Goal: Task Accomplishment & Management: Manage account settings

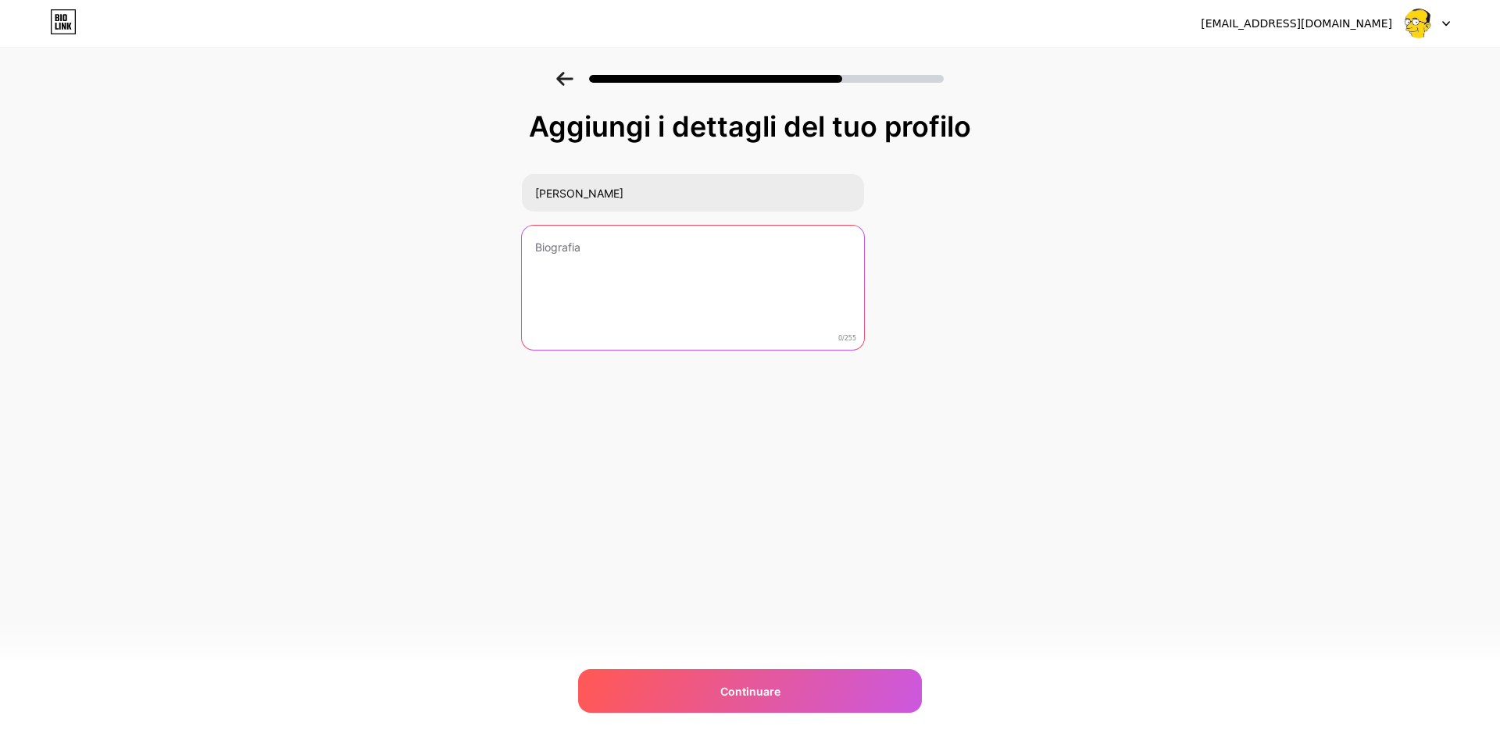
click at [594, 251] on textarea at bounding box center [693, 289] width 342 height 126
paste textarea "laurea in Scienze Motorie, già giocatore professionista, poi preparatore e alle…"
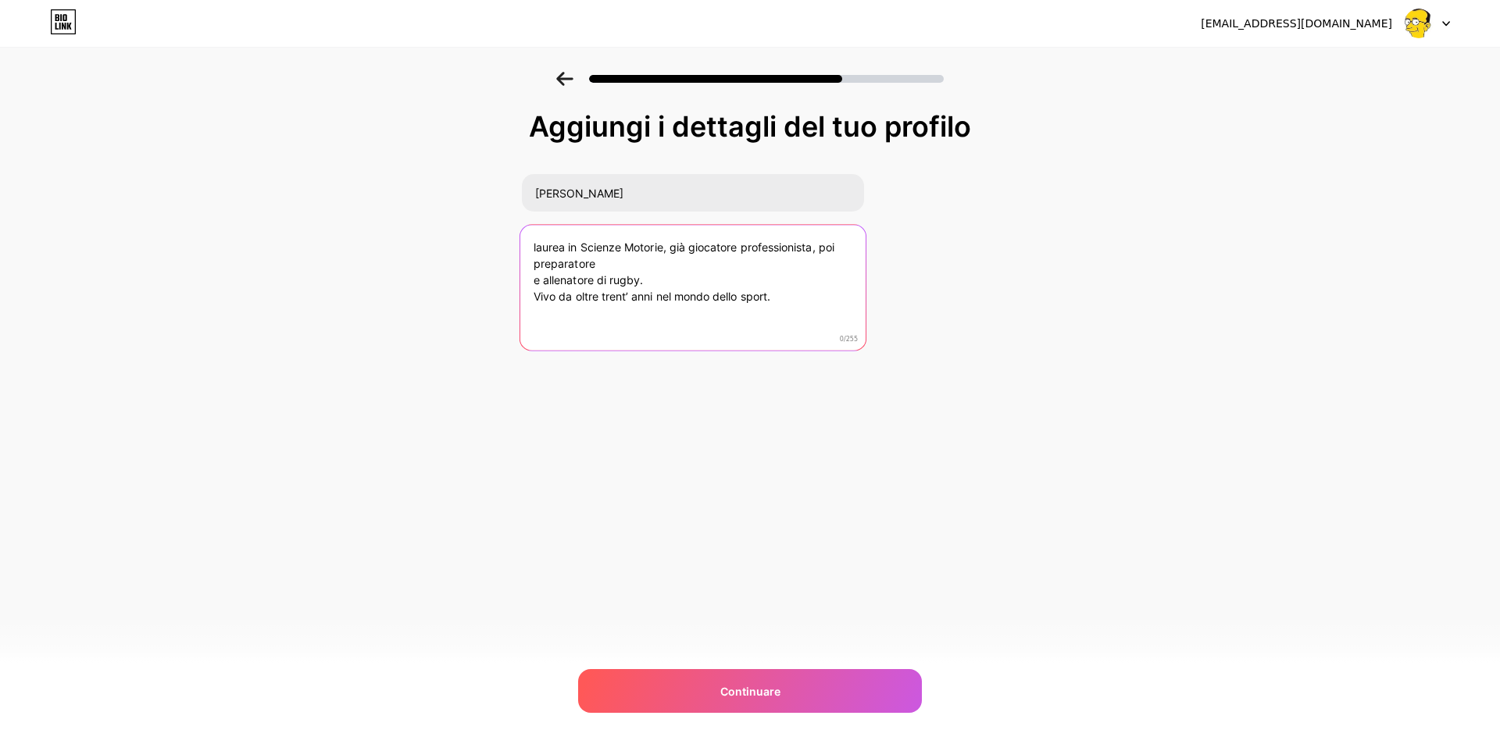
click at [580, 242] on textarea "laurea in Scienze Motorie, già giocatore professionista, poi preparatore e alle…" at bounding box center [692, 288] width 345 height 127
click at [669, 247] on textarea "laurea in "Scienze Motorie, già giocatore professionista, poi preparatore e all…" at bounding box center [692, 288] width 345 height 127
click at [604, 271] on textarea "laurea in "Scienze Motorie", già giocatore professionista, poi preparatore e al…" at bounding box center [692, 288] width 345 height 127
drag, startPoint x: 788, startPoint y: 285, endPoint x: 507, endPoint y: 284, distance: 281.2
click at [507, 284] on div "Aggiungi i dettagli del tuo profilo [PERSON_NAME] laurea in "Scienze Motorie", …" at bounding box center [750, 250] width 1500 height 357
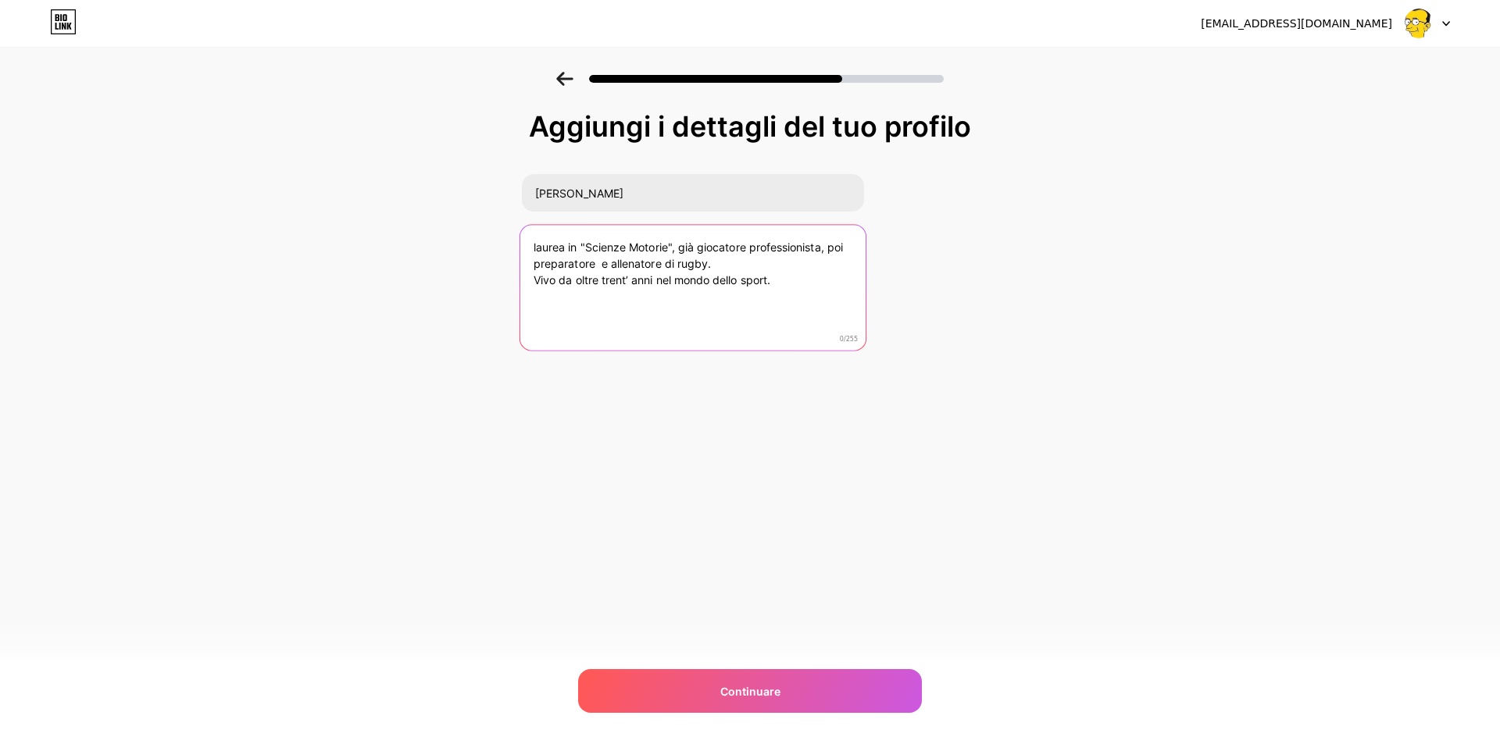
paste textarea "Sono occupato quotidianamente nello sviluppare, per tradurre subito in pratica,…"
drag, startPoint x: 612, startPoint y: 279, endPoint x: 535, endPoint y: 279, distance: 76.5
click at [535, 279] on textarea "laurea in "Scienze Motorie", già giocatore professionista, poi preparatore e al…" at bounding box center [692, 288] width 345 height 127
click at [734, 299] on textarea "laurea in "Scienze Motorie", già giocatore professionista, poi preparatore e al…" at bounding box center [692, 288] width 345 height 127
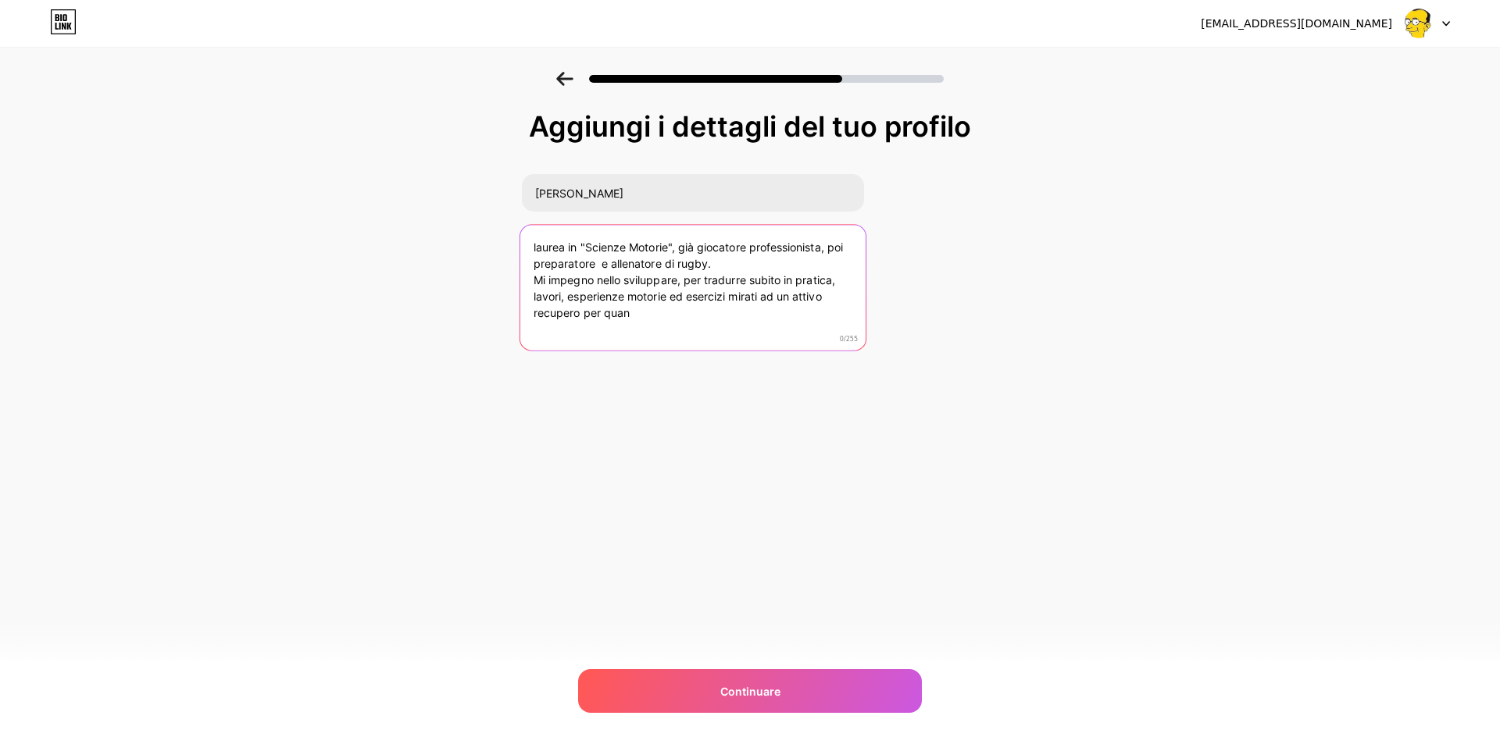
drag, startPoint x: 642, startPoint y: 312, endPoint x: 522, endPoint y: 309, distance: 120.3
click at [522, 309] on textarea "laurea in "Scienze Motorie", già giocatore professionista, poi preparatore e al…" at bounding box center [692, 288] width 345 height 127
click at [715, 266] on textarea "laurea in "Scienze Motorie", già giocatore professionista, poi preparatore e al…" at bounding box center [692, 288] width 345 height 127
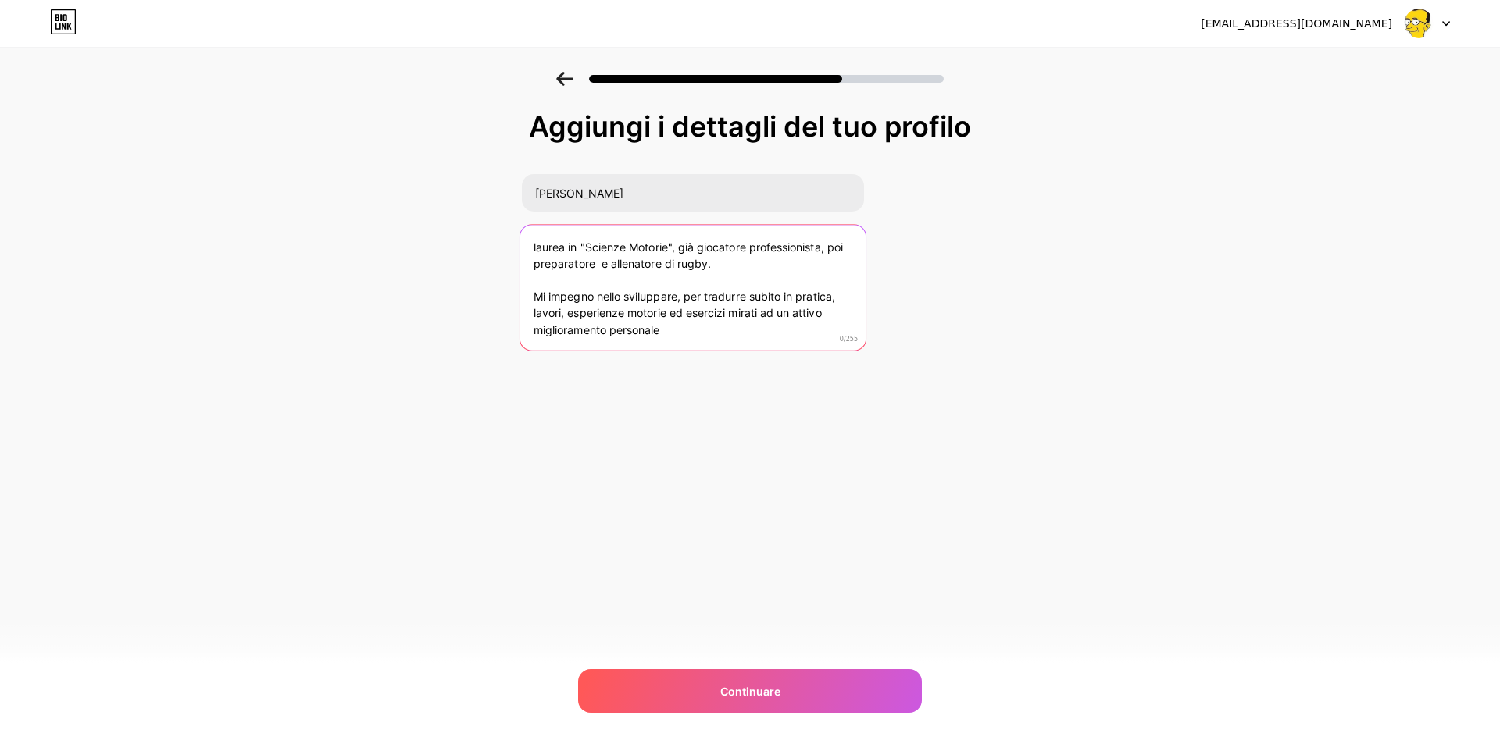
click at [538, 246] on textarea "laurea in "Scienze Motorie", già giocatore professionista, poi preparatore e al…" at bounding box center [692, 288] width 345 height 127
click at [619, 286] on textarea "Laurea in "Scienze Motorie", già giocatore professionista, poi preparatore e al…" at bounding box center [692, 288] width 345 height 127
paste textarea "Mi piace p"
drag, startPoint x: 596, startPoint y: 278, endPoint x: 525, endPoint y: 280, distance: 71.1
click at [525, 280] on textarea "Laurea in "Scienze Motorie", già giocatore professionista, poi preparatore e al…" at bounding box center [692, 288] width 345 height 127
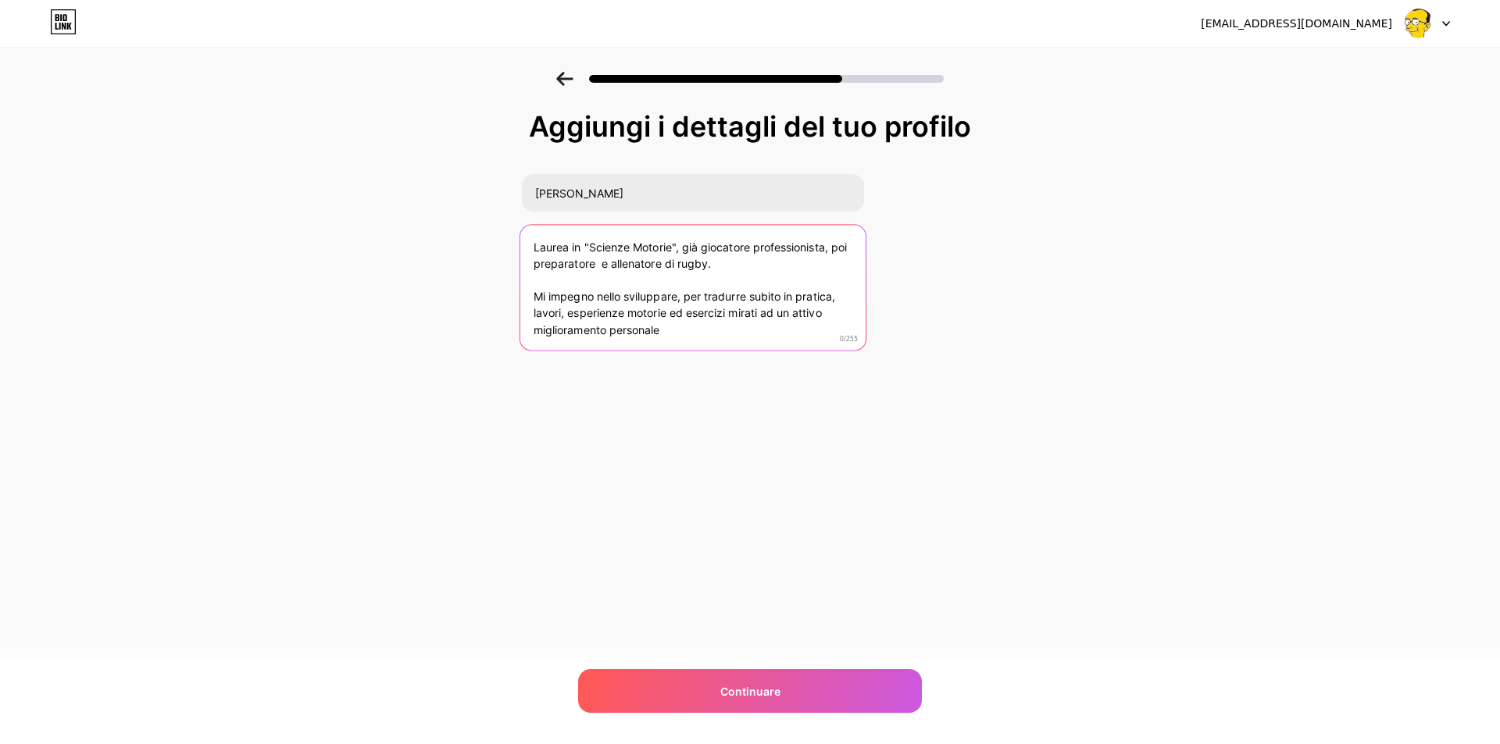
paste textarea "mettere al"
click at [672, 336] on textarea "Laurea in "Scienze Motorie", già giocatore professionista, poi preparatore e al…" at bounding box center [692, 288] width 345 height 127
click at [553, 284] on textarea "Laurea in "Scienze Motorie", già giocatore professionista, poi preparatore e al…" at bounding box center [692, 287] width 345 height 127
paste textarea "Mi"
drag, startPoint x: 683, startPoint y: 330, endPoint x: 519, endPoint y: 298, distance: 167.1
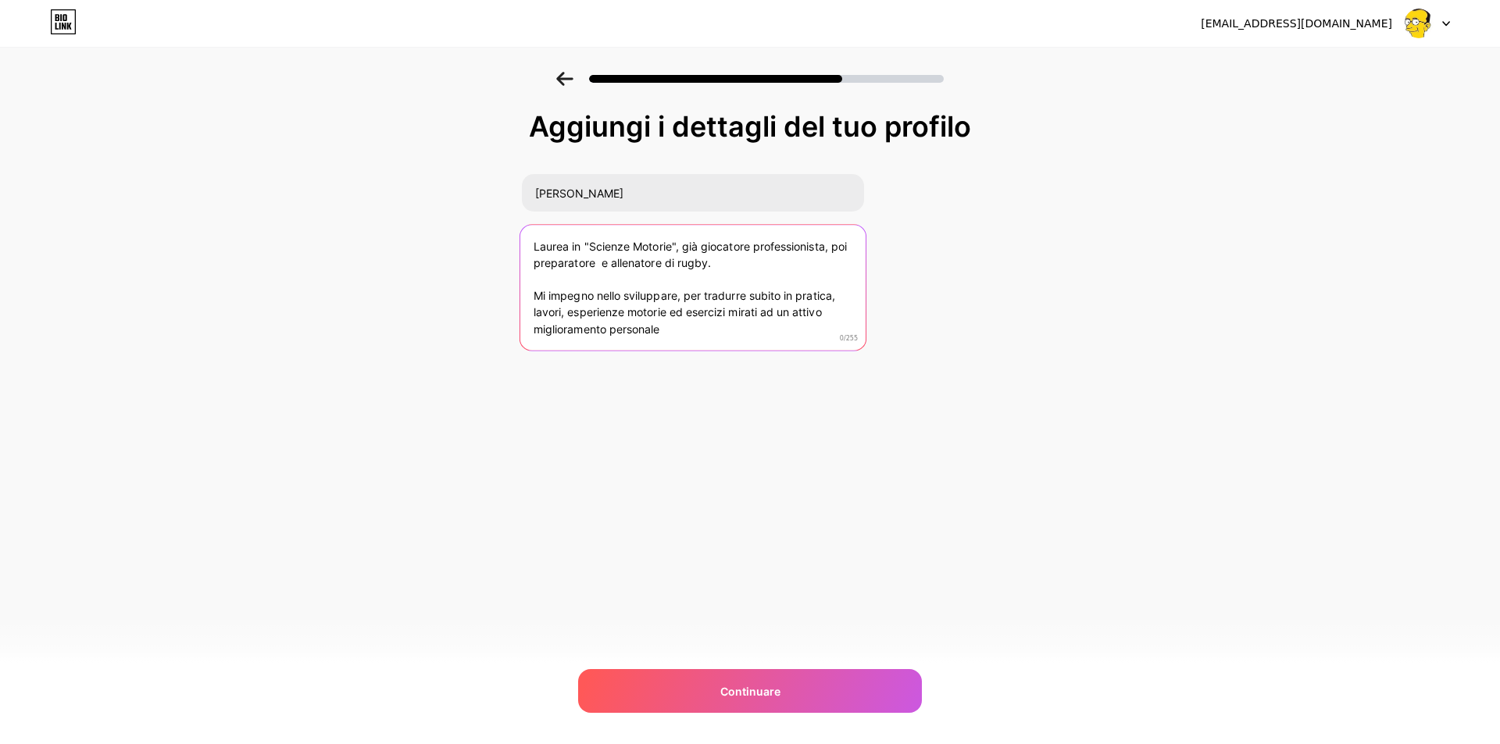
click at [520, 298] on textarea "Laurea in "Scienze Motorie", già giocatore professionista, poi preparatore e al…" at bounding box center [692, 287] width 345 height 127
click at [655, 290] on textarea "Laurea in "Scienze Motorie", già giocatore professionista, poi preparatore e al…" at bounding box center [692, 287] width 345 height 127
click at [561, 280] on textarea "Laurea in "Scienze Motorie", già giocatore professionista, poi preparatore e al…" at bounding box center [692, 287] width 345 height 127
paste textarea "Mi piace poter mettere al servizio la mia esperienza "di campo", sia con l'atle…"
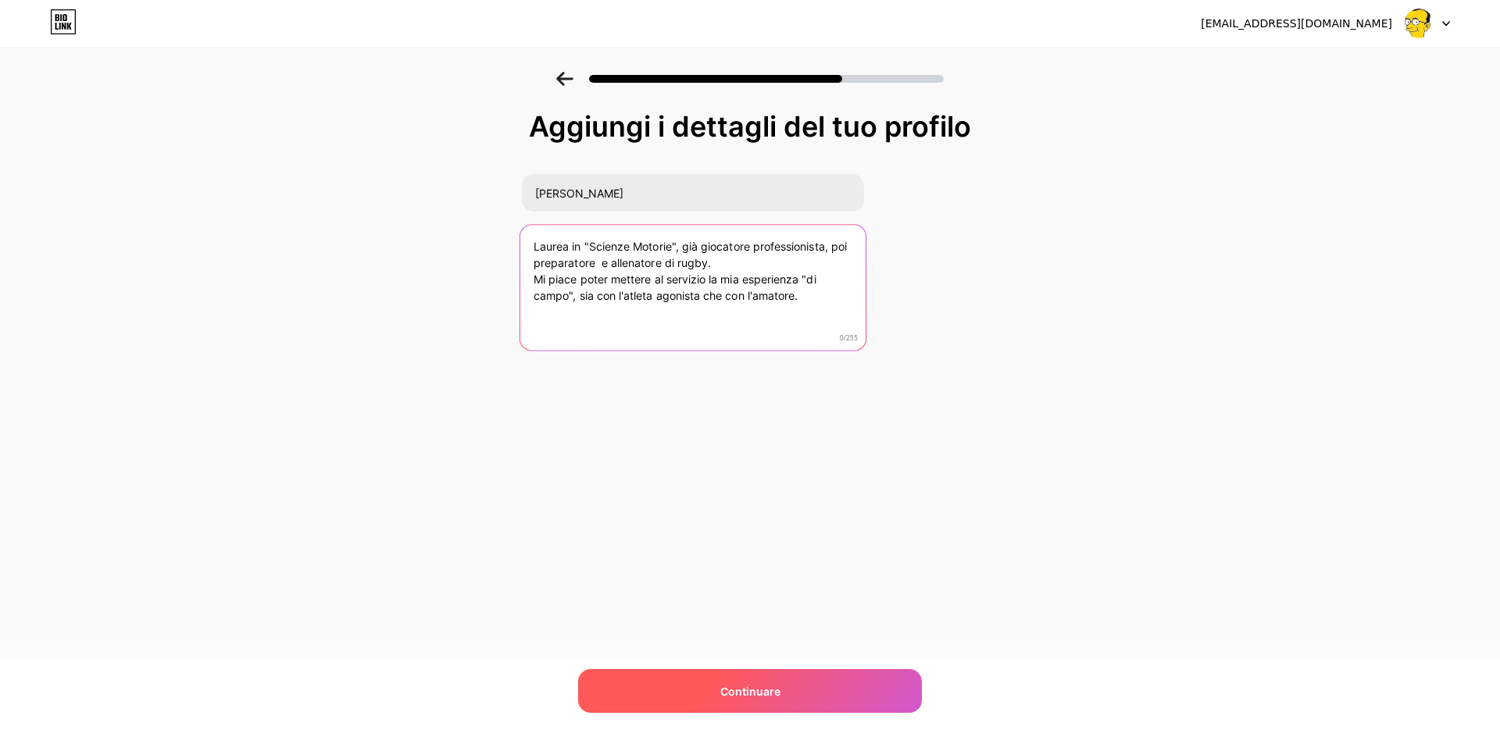
type textarea "Laurea in "Scienze Motorie", già giocatore professionista, poi preparatore e al…"
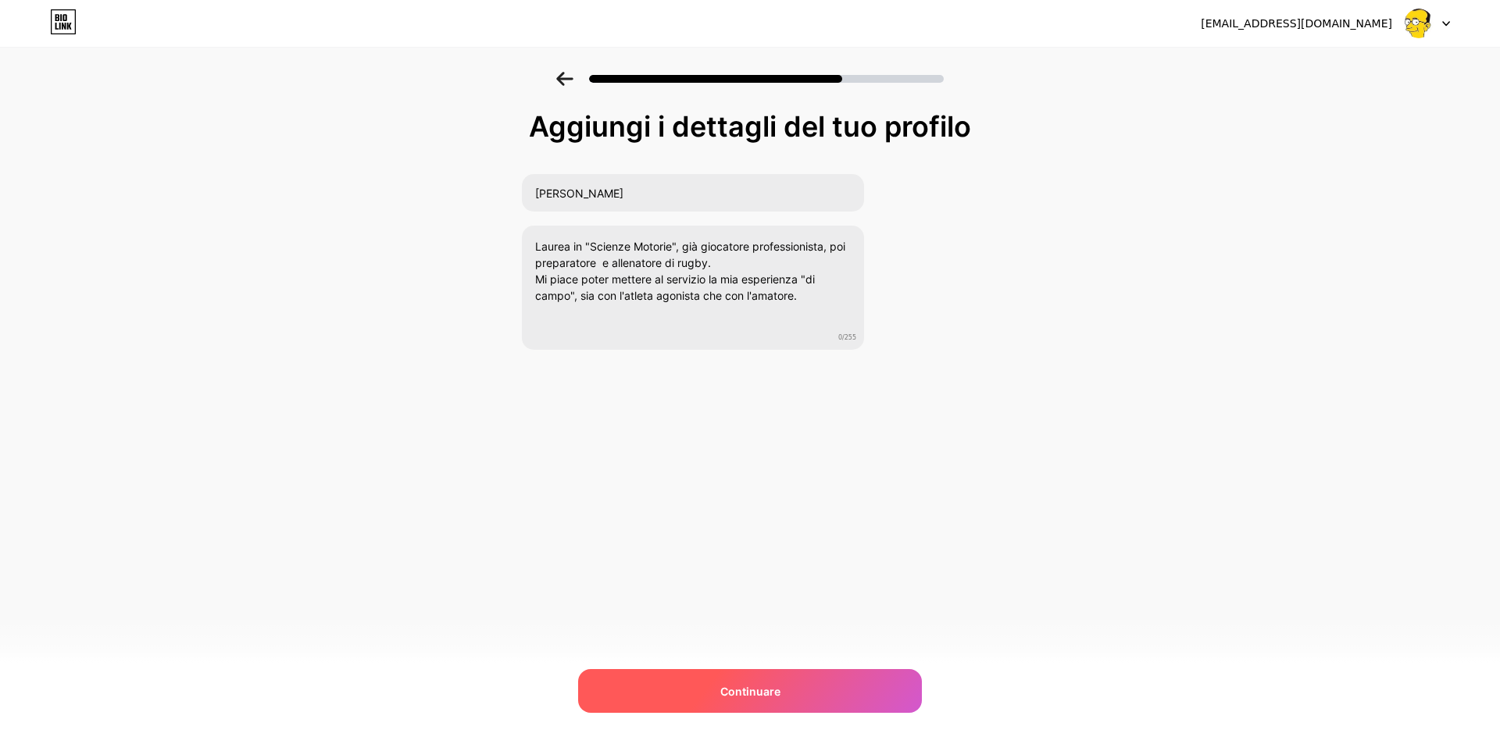
click at [735, 701] on div "Continuare" at bounding box center [750, 691] width 344 height 44
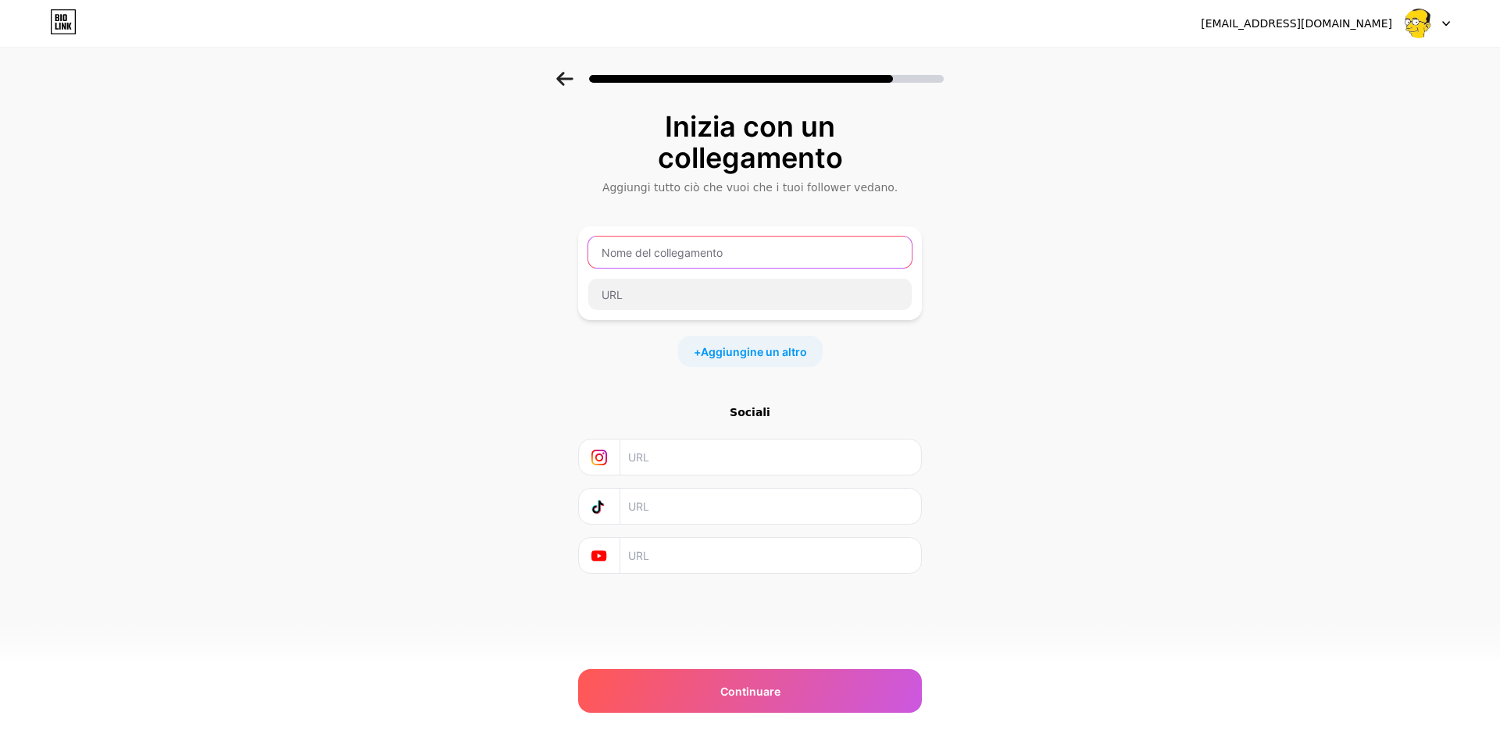
click at [640, 259] on input "text" at bounding box center [749, 252] width 323 height 31
type input "info"
click at [759, 298] on input "text" at bounding box center [749, 294] width 323 height 31
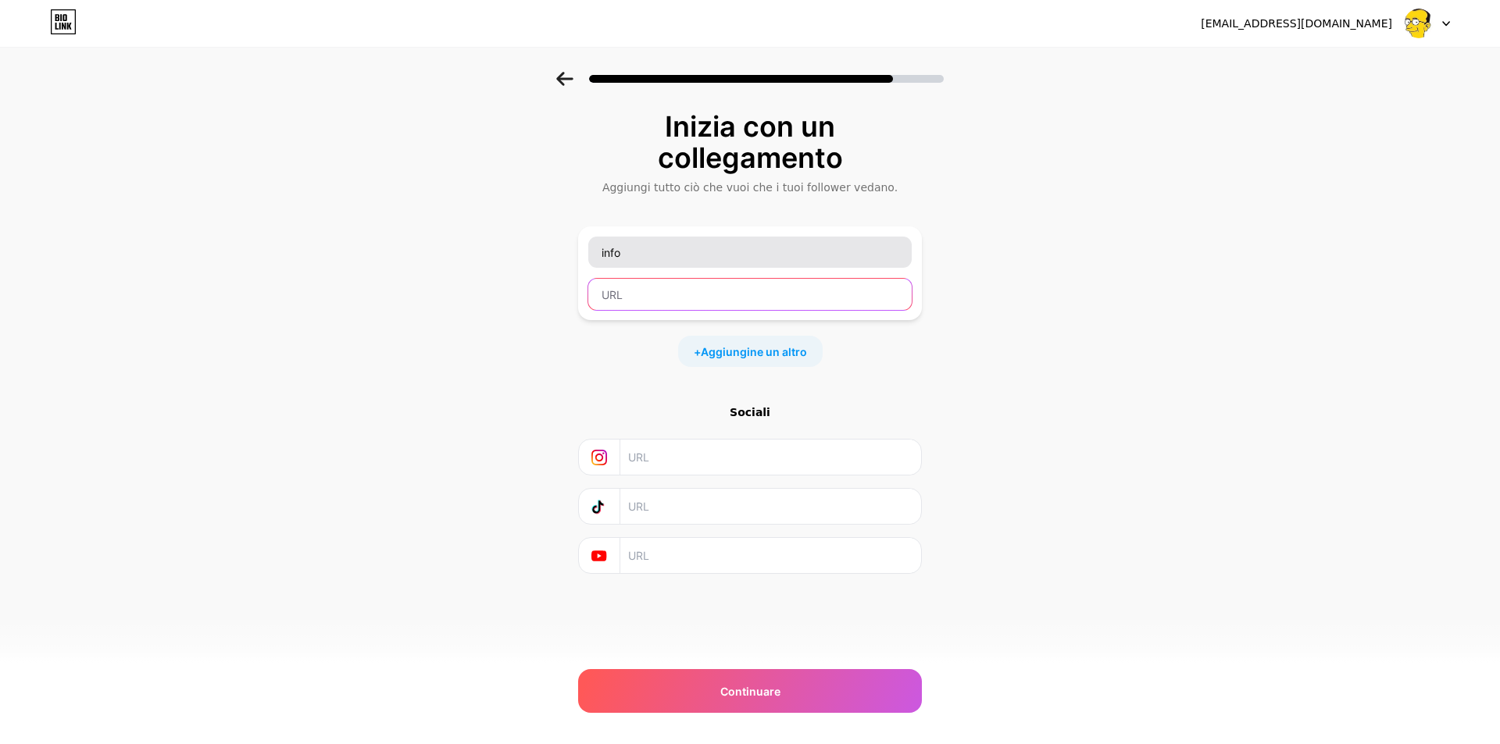
paste input "[URL][DOMAIN_NAME]"
type input "[URL][DOMAIN_NAME]"
click at [688, 473] on input "text" at bounding box center [770, 457] width 284 height 35
paste input "[URL][DOMAIN_NAME]"
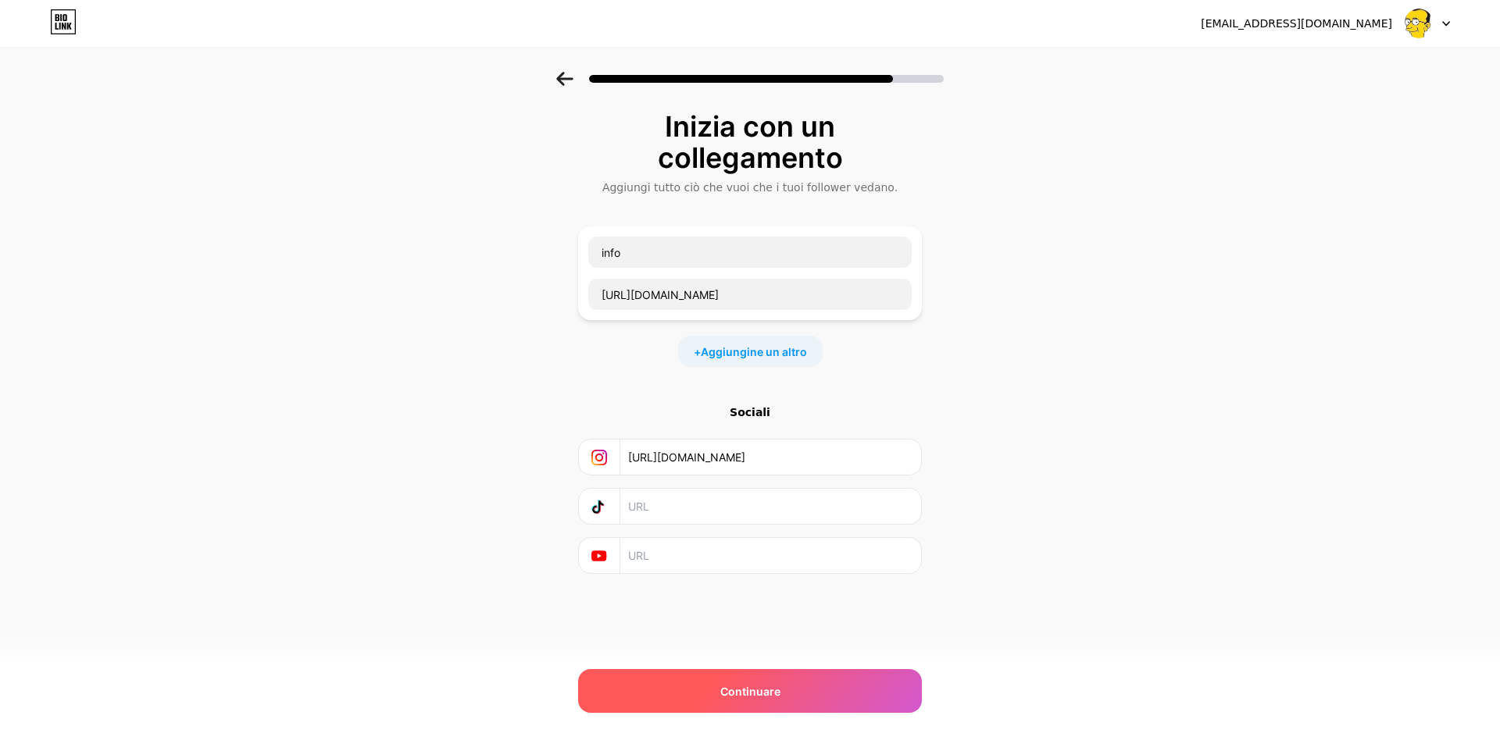
type input "[URL][DOMAIN_NAME]"
click at [745, 690] on font "Continuare" at bounding box center [750, 691] width 60 height 13
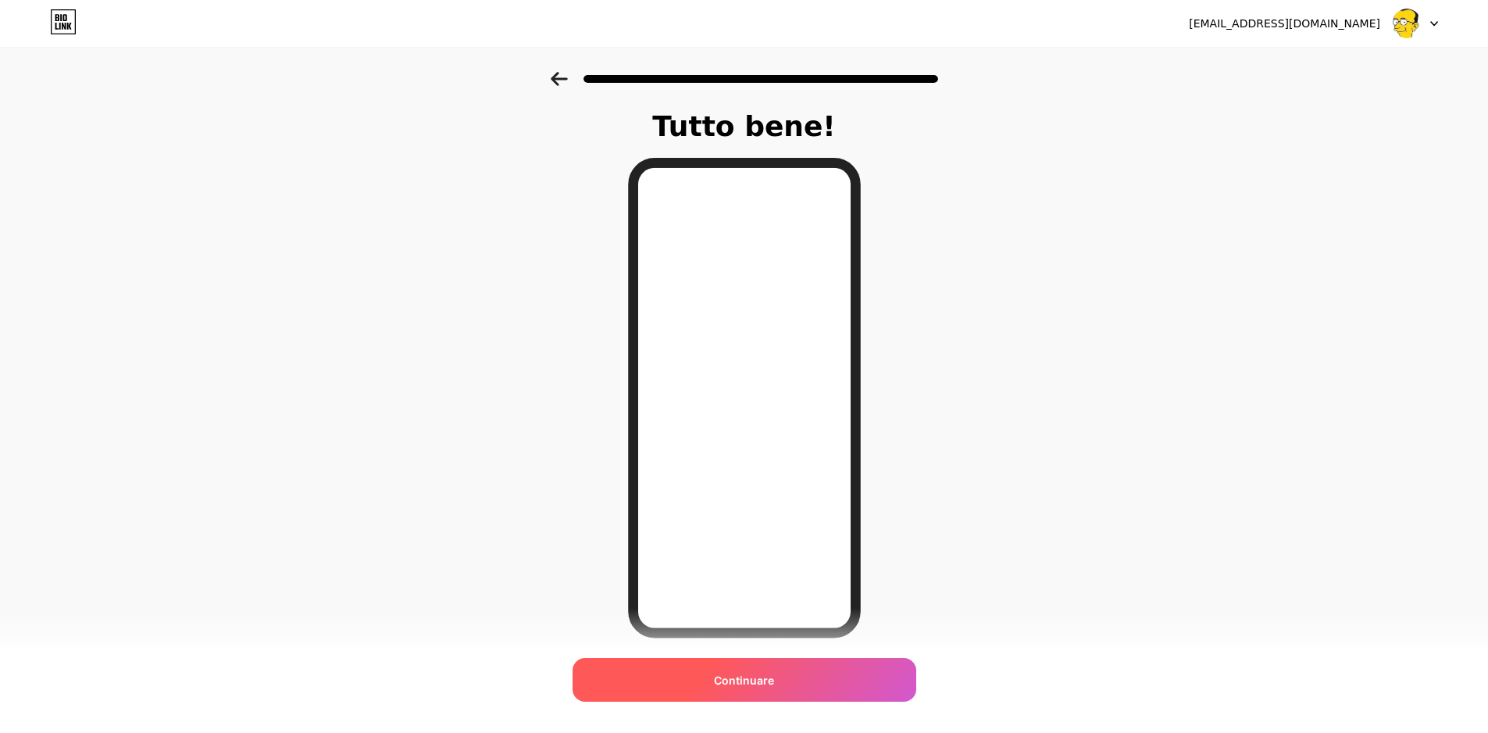
click at [763, 693] on div "Continuare" at bounding box center [744, 680] width 344 height 44
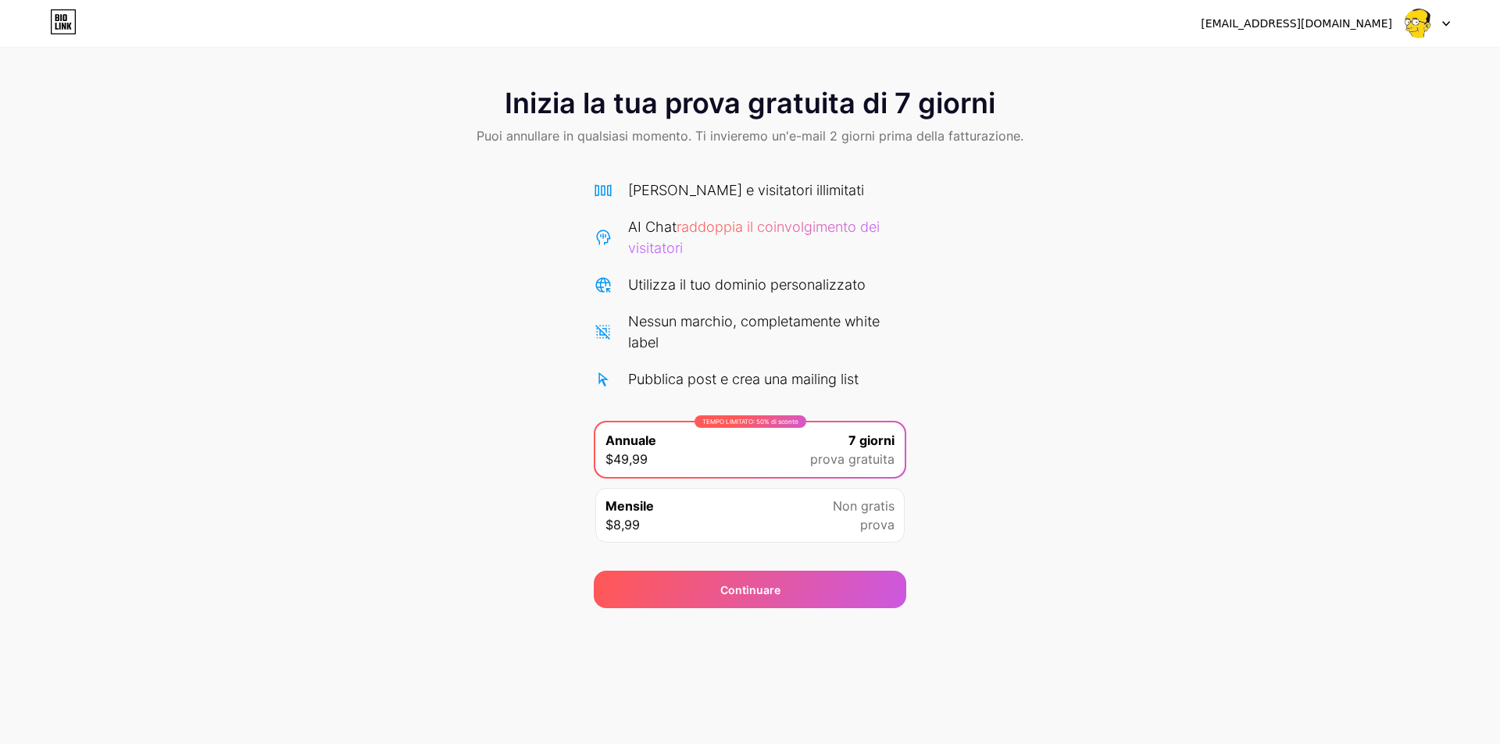
click at [1444, 19] on div at bounding box center [1426, 23] width 45 height 28
click at [1303, 65] on li "Esci" at bounding box center [1352, 64] width 194 height 42
